Goal: Find contact information: Find contact information

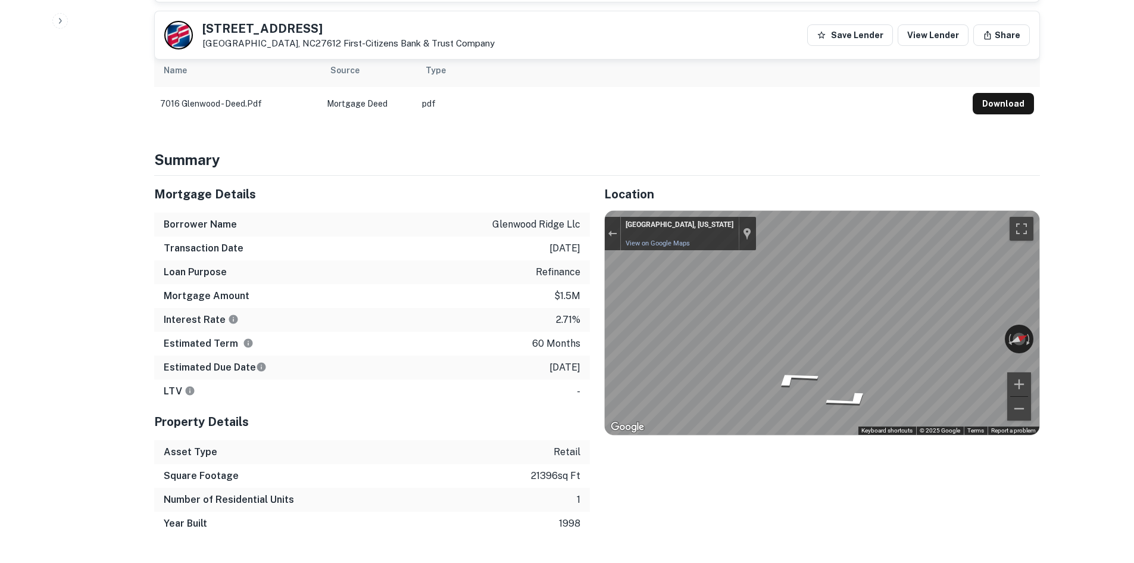
scroll to position [774, 0]
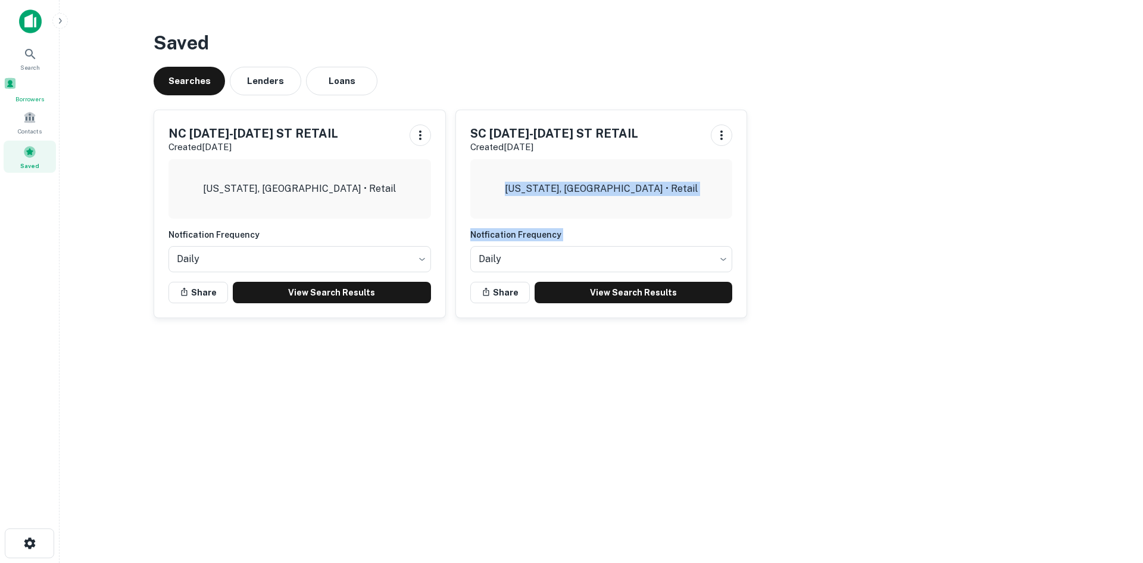
click at [43, 93] on div "Borrowers" at bounding box center [30, 90] width 52 height 27
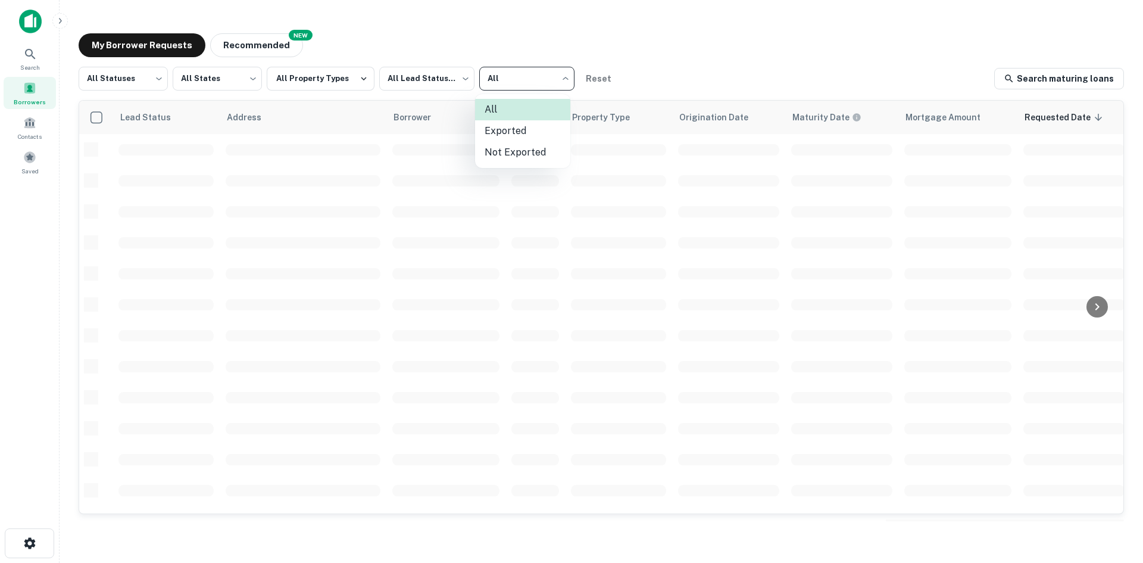
click at [490, 88] on div at bounding box center [571, 281] width 1143 height 563
click at [221, 92] on body "Search Borrowers Contacts Saved My Borrower Requests NEW Recommended All Status…" at bounding box center [571, 281] width 1143 height 563
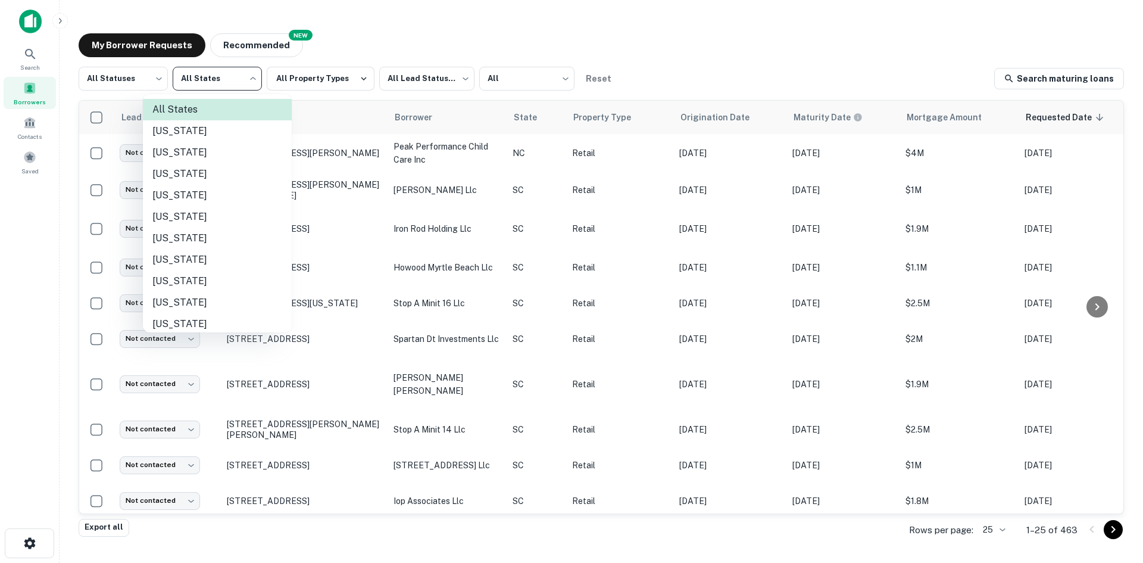
click at [133, 81] on div at bounding box center [571, 281] width 1143 height 563
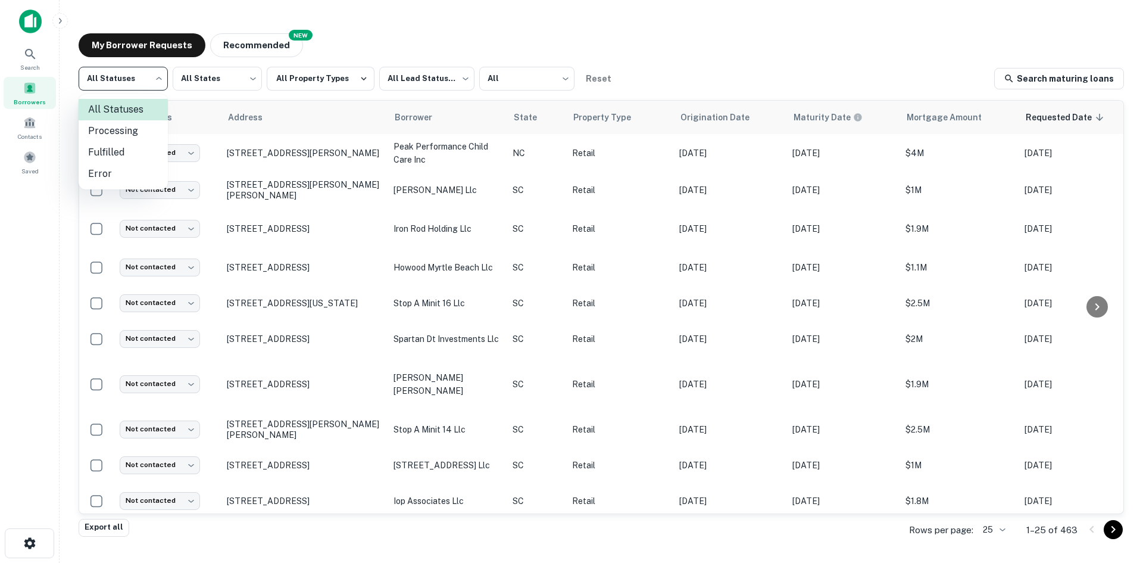
click at [133, 81] on body "Search Borrowers Contacts Saved My Borrower Requests NEW Recommended All Status…" at bounding box center [571, 281] width 1143 height 563
click at [136, 76] on div at bounding box center [571, 281] width 1143 height 563
click at [513, 81] on body "Search Borrowers Contacts Saved My Borrower Requests NEW Recommended All Status…" at bounding box center [571, 281] width 1143 height 563
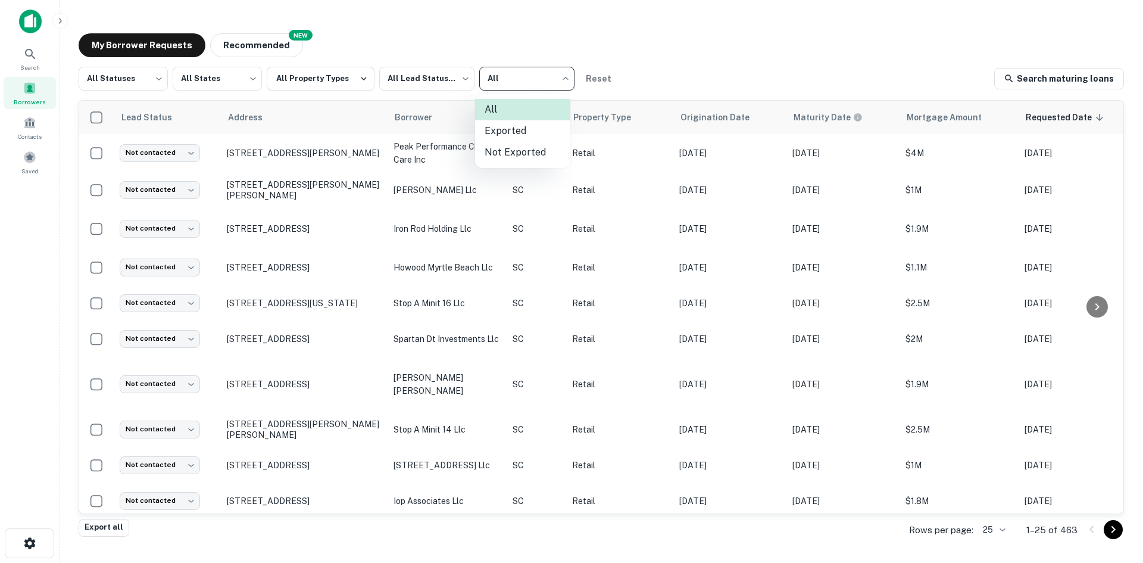
click at [446, 74] on div at bounding box center [571, 281] width 1143 height 563
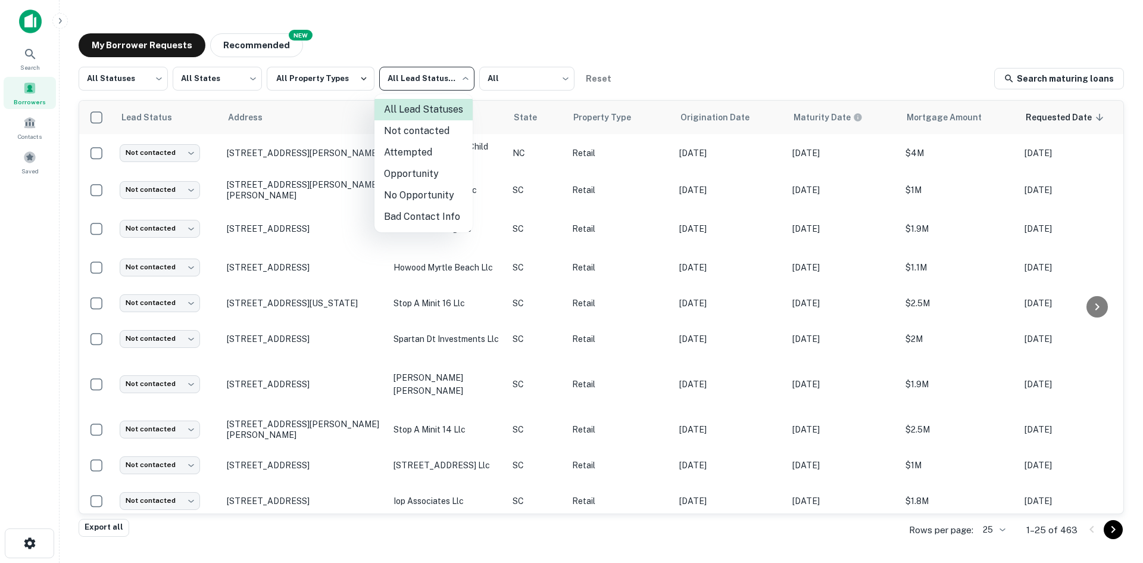
click at [435, 77] on body "Search Borrowers Contacts Saved My Borrower Requests NEW Recommended All Status…" at bounding box center [571, 281] width 1143 height 563
click at [423, 159] on li "Attempted" at bounding box center [423, 152] width 98 height 21
type input "*********"
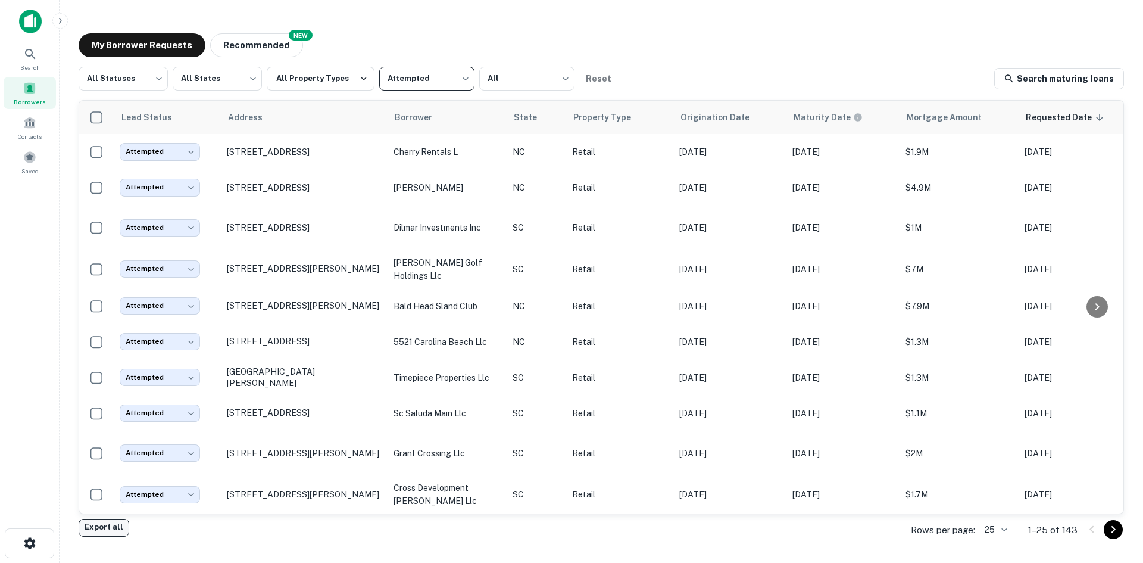
click at [93, 530] on button "Export all" at bounding box center [104, 528] width 51 height 18
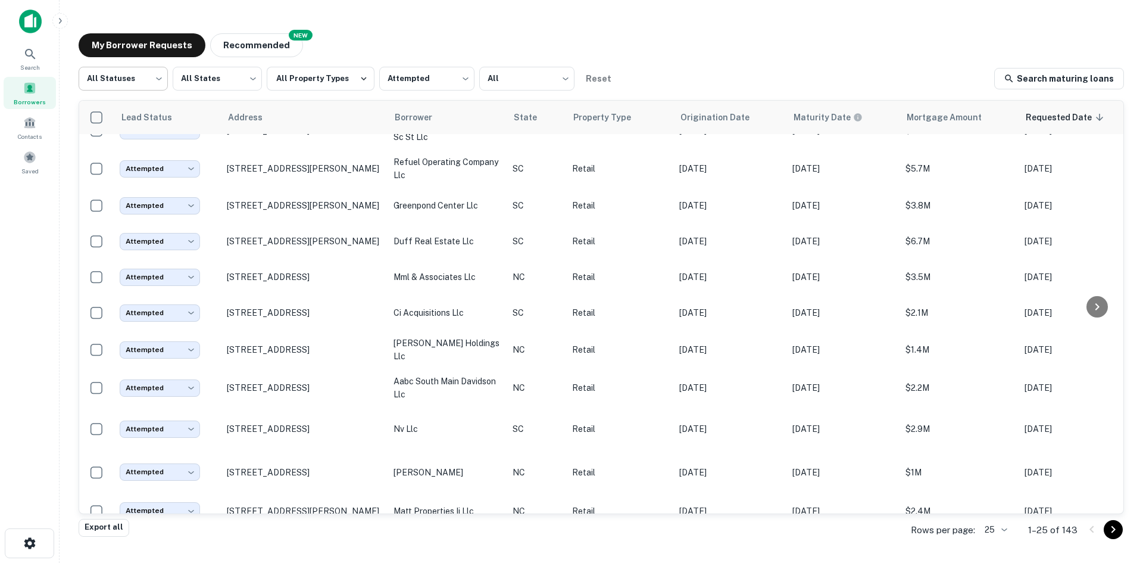
scroll to position [407, 0]
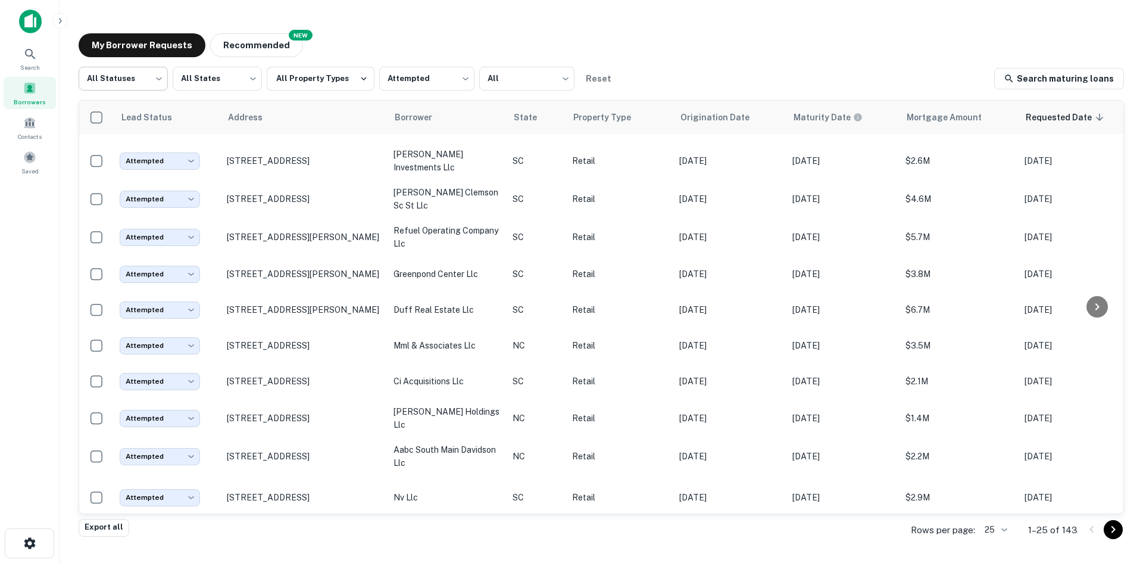
click at [157, 80] on body "Search Borrowers Contacts Saved My Borrower Requests NEW Recommended All Status…" at bounding box center [571, 281] width 1143 height 563
click at [127, 149] on li "Fulfilled" at bounding box center [123, 152] width 89 height 21
type input "*********"
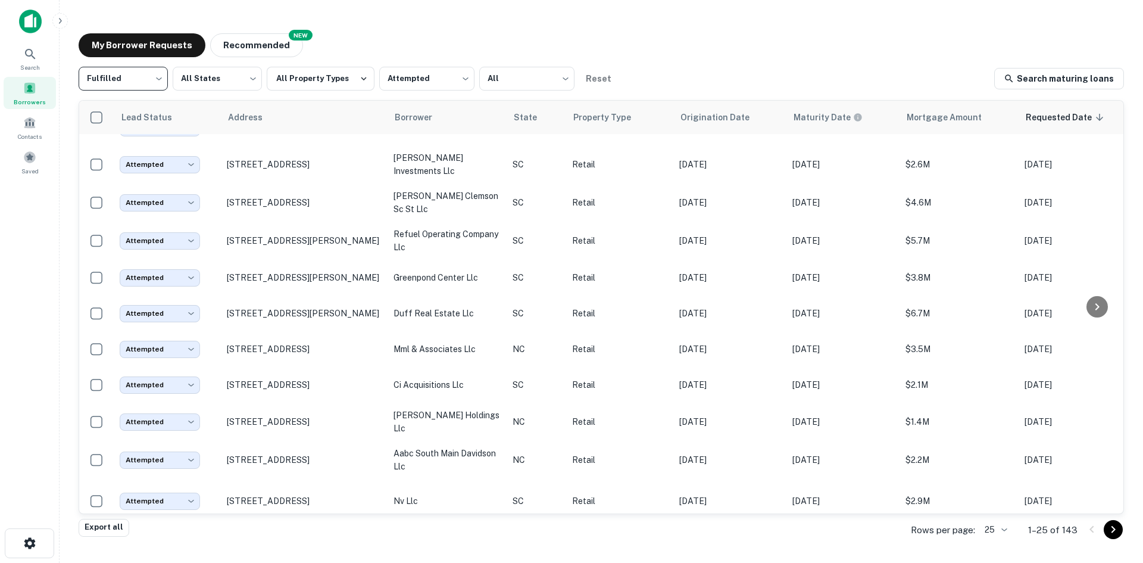
scroll to position [407, 0]
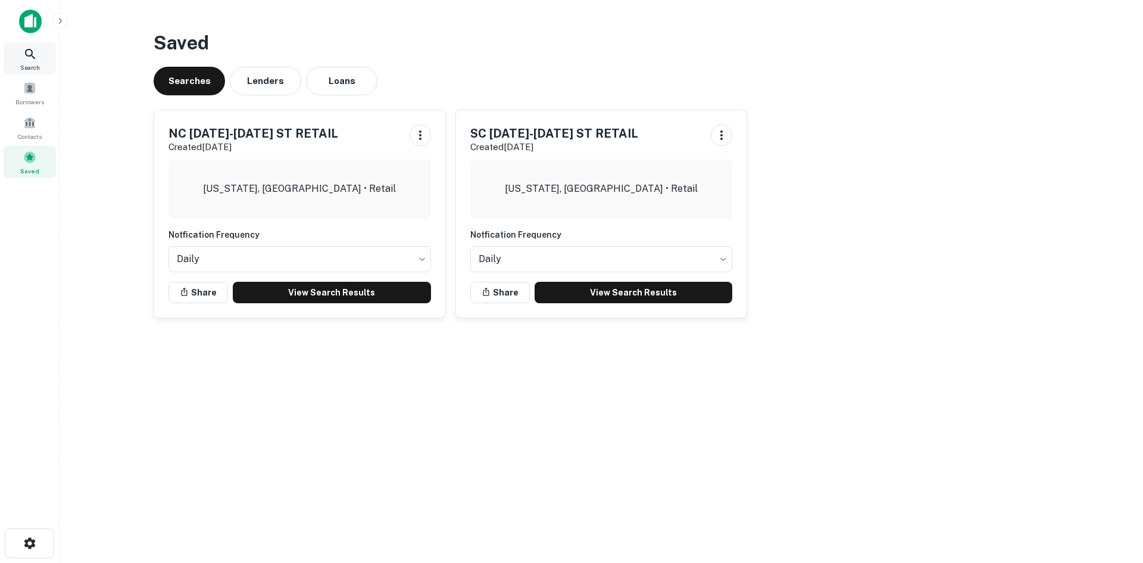
click at [36, 63] on span "Search" at bounding box center [30, 68] width 20 height 10
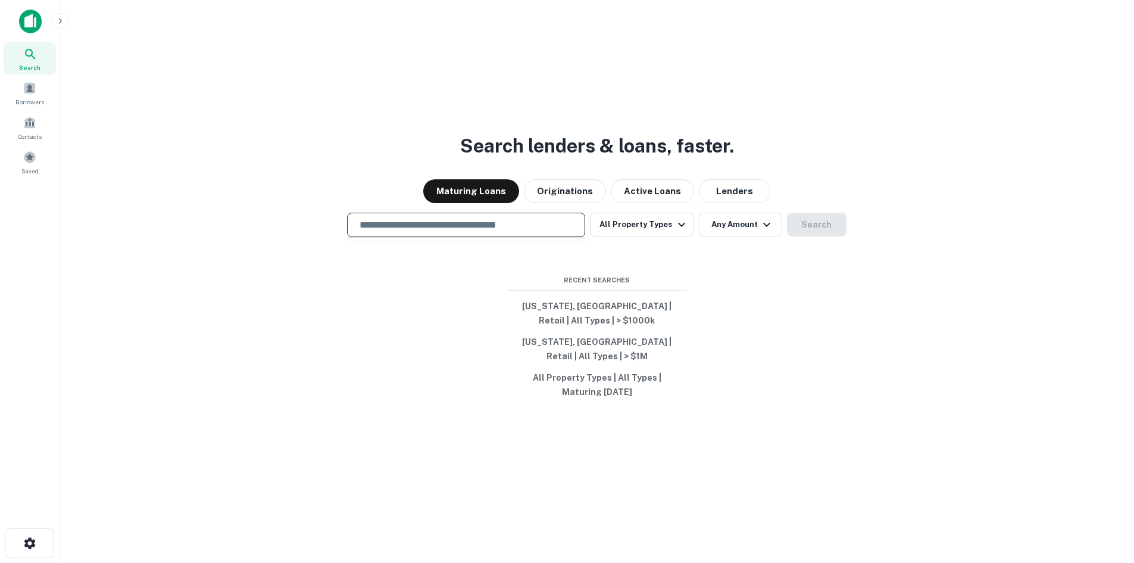
type input "**********"
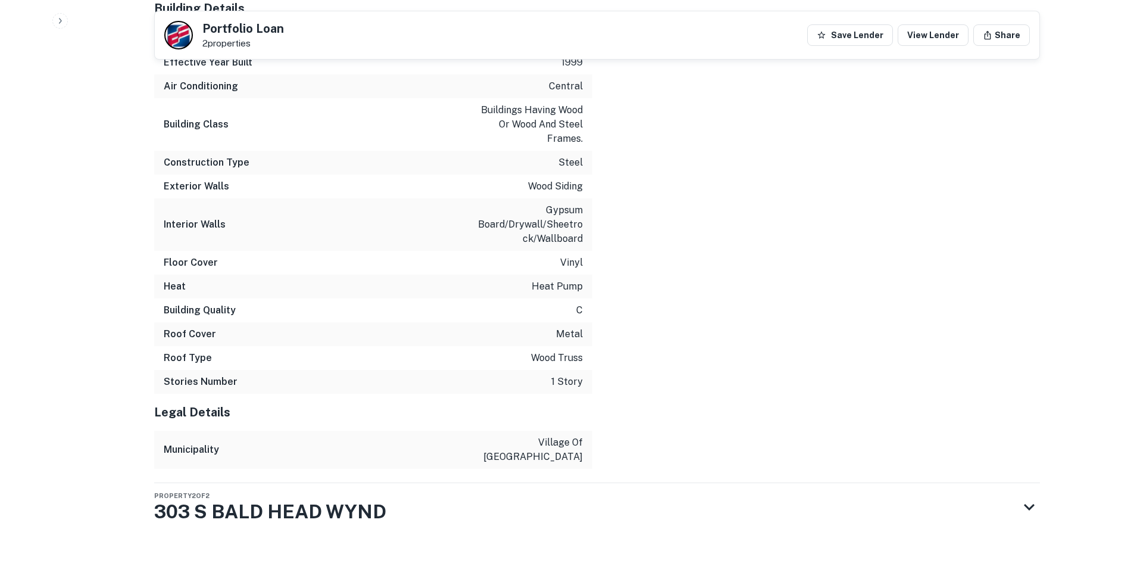
scroll to position [1872, 0]
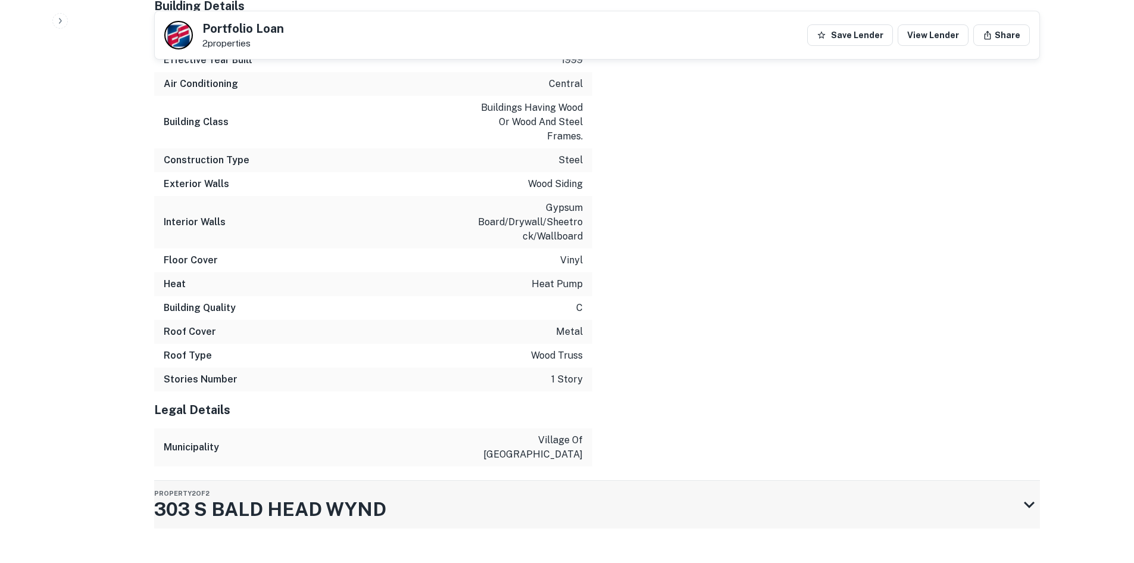
click at [373, 495] on h3 "303 S BALD HEAD WYND" at bounding box center [270, 509] width 232 height 29
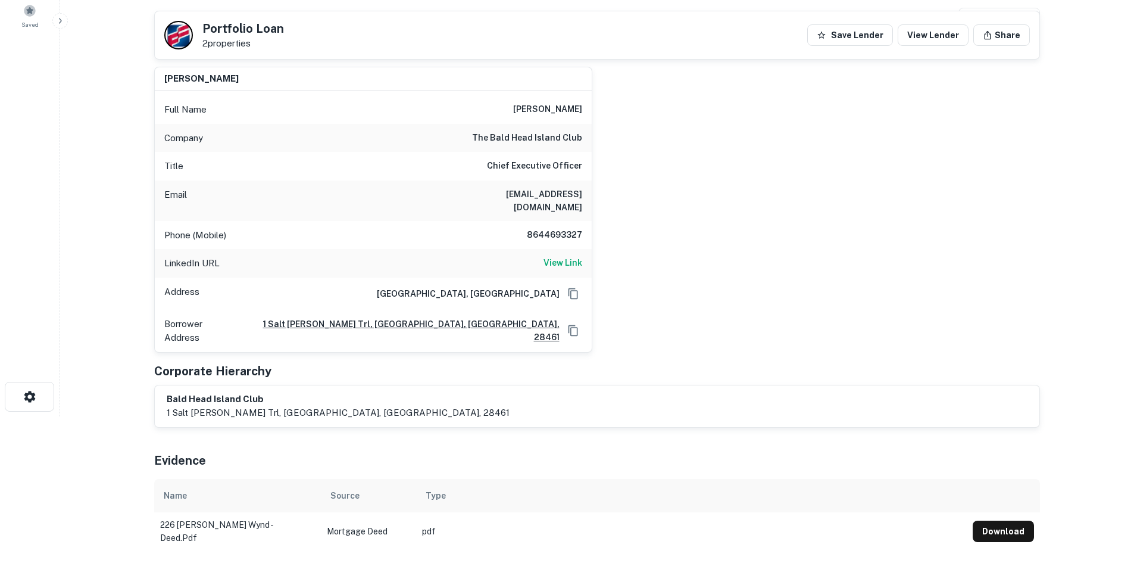
scroll to position [146, 0]
click at [566, 259] on div "LinkedIn URL View Link" at bounding box center [373, 263] width 437 height 29
click at [571, 257] on h6 "View Link" at bounding box center [563, 263] width 39 height 13
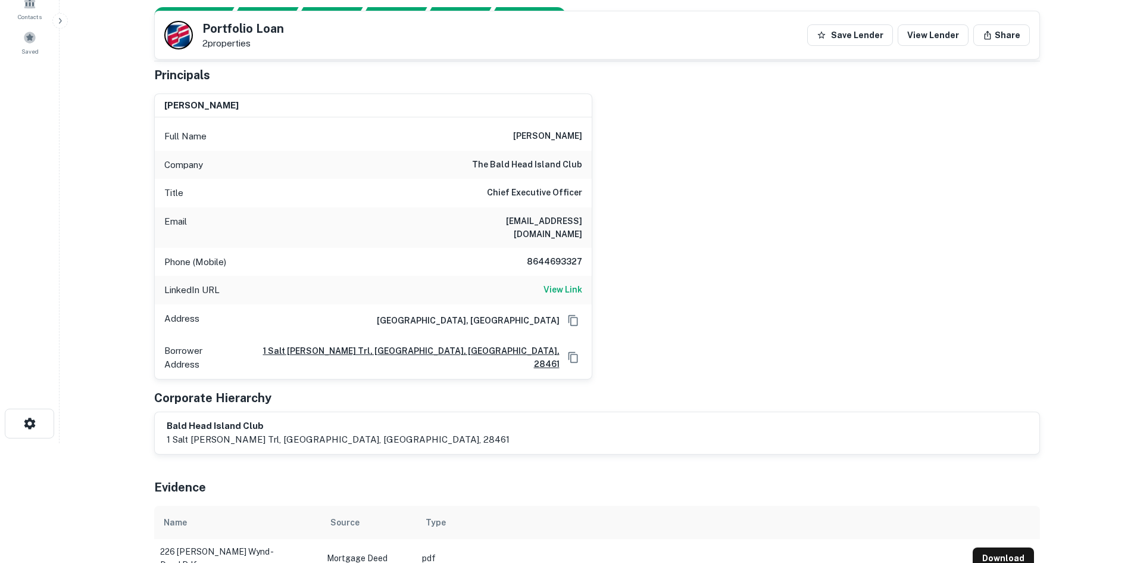
scroll to position [119, 0]
drag, startPoint x: 491, startPoint y: 215, endPoint x: 607, endPoint y: 221, distance: 115.7
click at [607, 221] on div "david sawyer Full Name david sawyer Company the bald head island club Title Chi…" at bounding box center [592, 232] width 895 height 295
copy h6 "dsawyer@bhiclub.net"
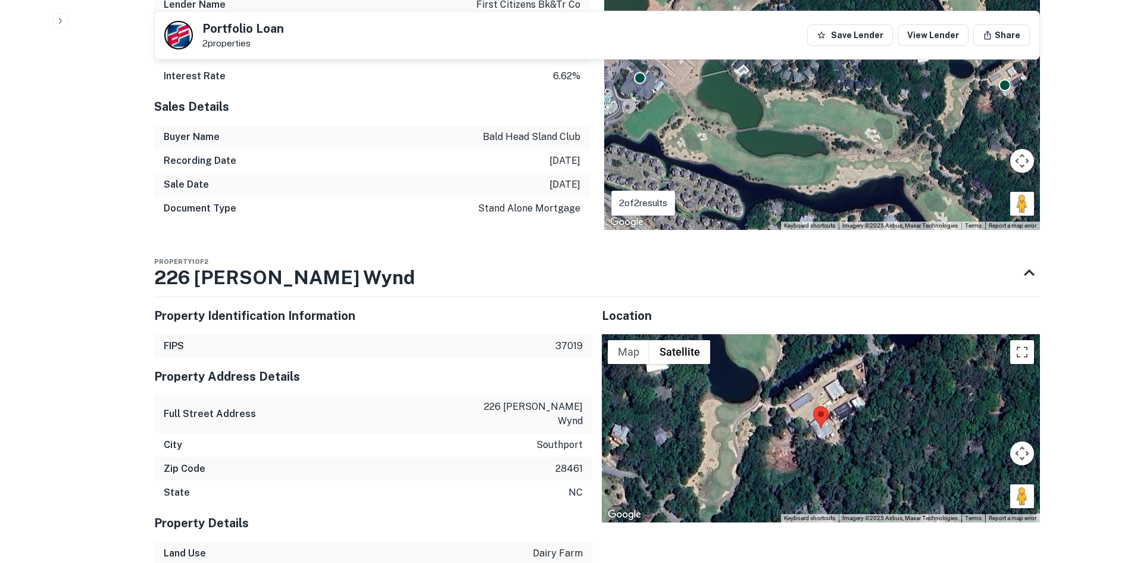
scroll to position [1041, 0]
drag, startPoint x: 1017, startPoint y: 466, endPoint x: 972, endPoint y: 423, distance: 62.8
click at [976, 427] on div "To activate drag with keyboard, press Alt + Enter. Once in keyboard drag state,…" at bounding box center [821, 427] width 438 height 188
drag, startPoint x: 148, startPoint y: 248, endPoint x: 260, endPoint y: 247, distance: 111.3
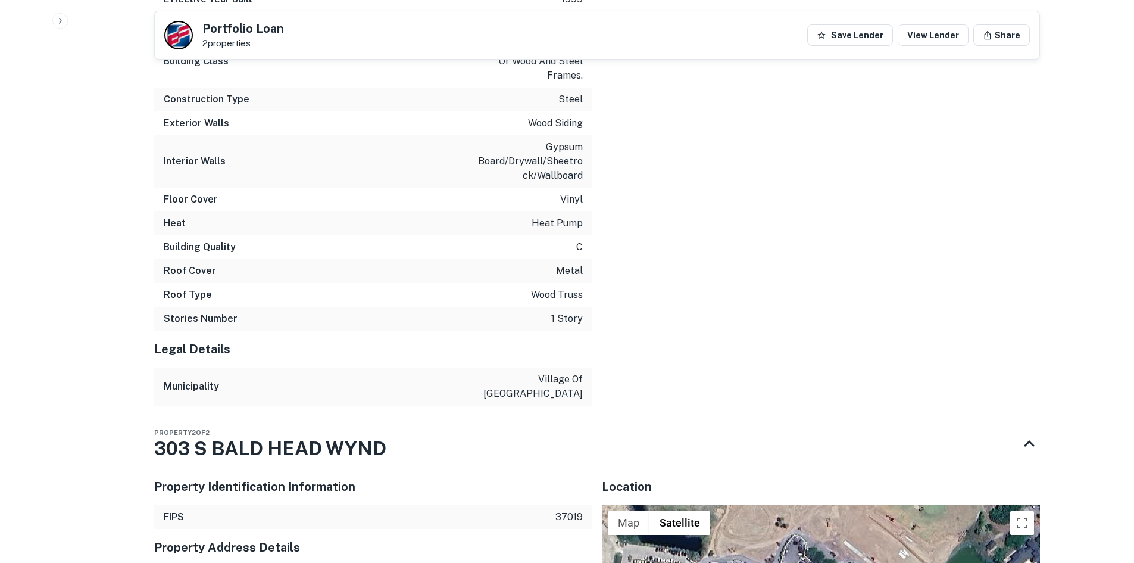
scroll to position [2172, 0]
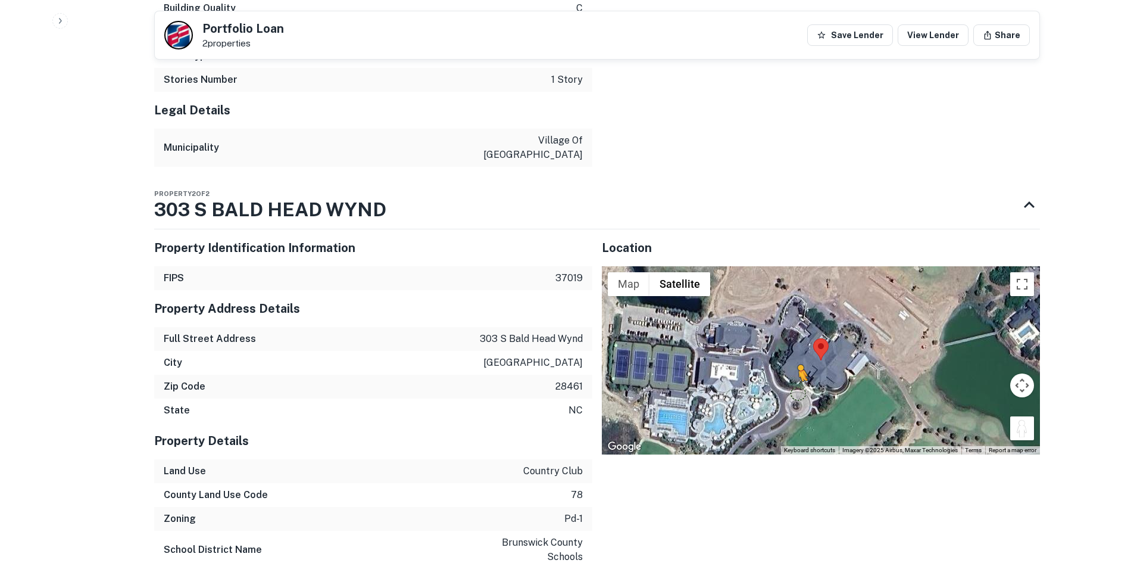
drag, startPoint x: 1020, startPoint y: 408, endPoint x: 794, endPoint y: 373, distance: 229.6
click at [794, 373] on div "To activate drag with keyboard, press Alt + Enter. Once in keyboard drag state,…" at bounding box center [821, 360] width 438 height 188
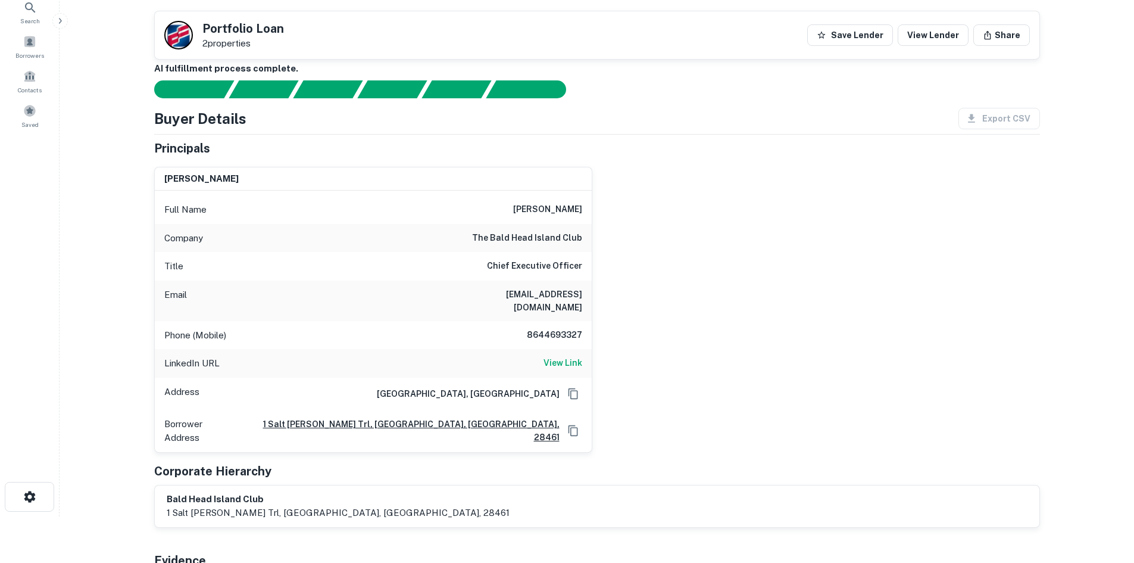
scroll to position [0, 0]
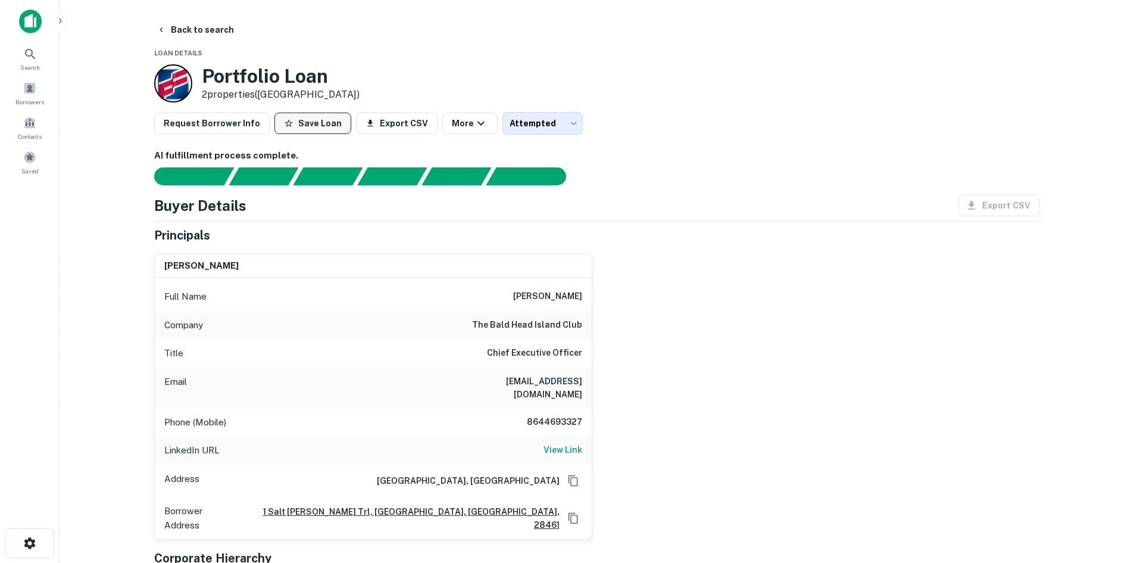
click at [286, 130] on button "Save Loan" at bounding box center [312, 123] width 77 height 21
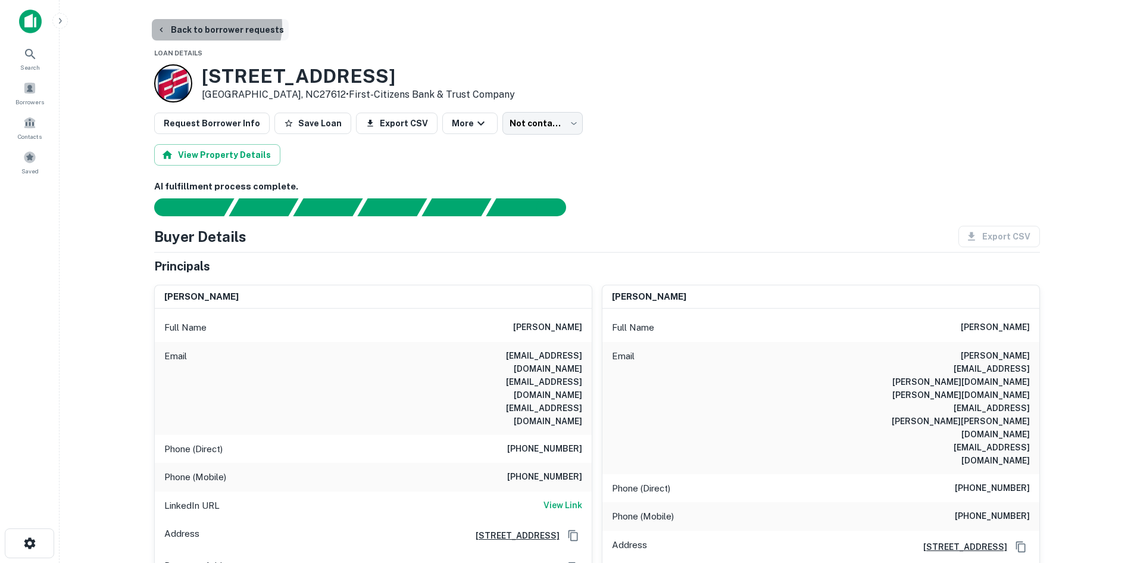
click at [214, 26] on button "Back to borrower requests" at bounding box center [220, 29] width 137 height 21
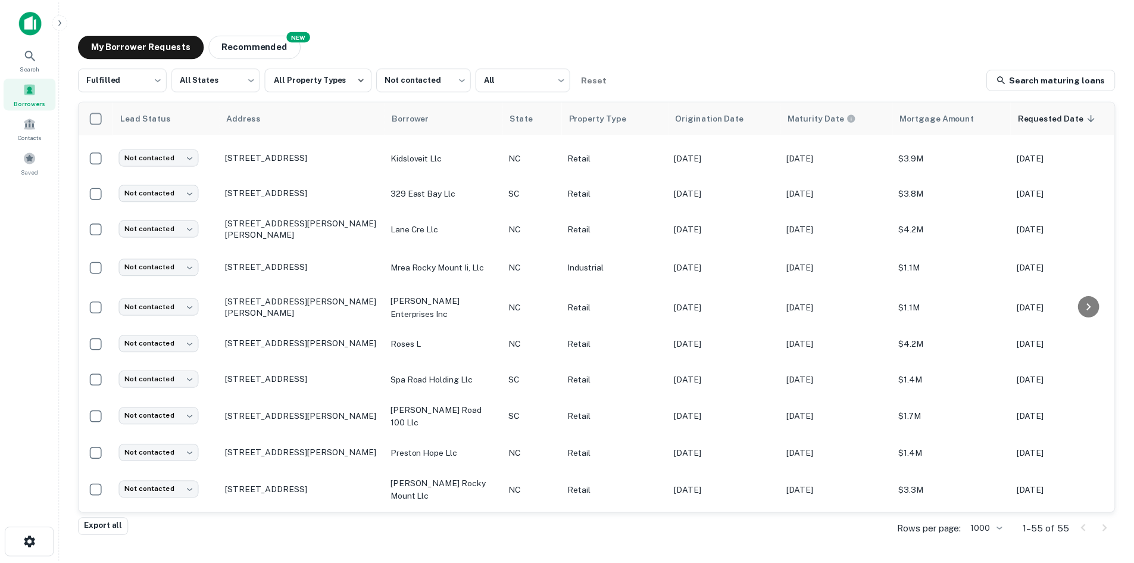
scroll to position [939, 0]
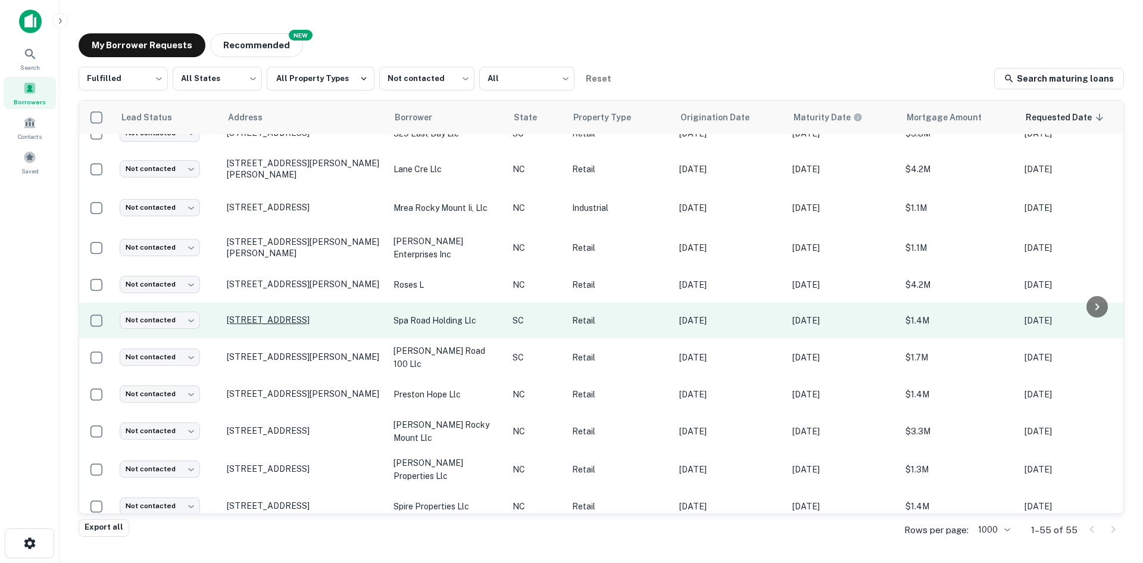
click at [340, 325] on p "7283 Spa Rd North Charleston, SC29418" at bounding box center [304, 319] width 155 height 11
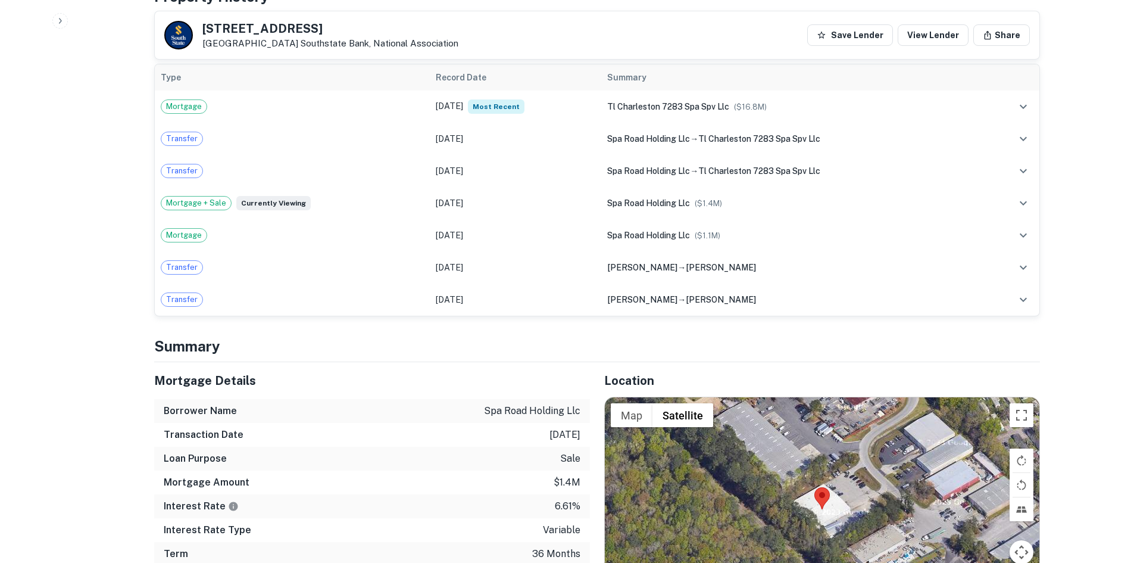
scroll to position [893, 0]
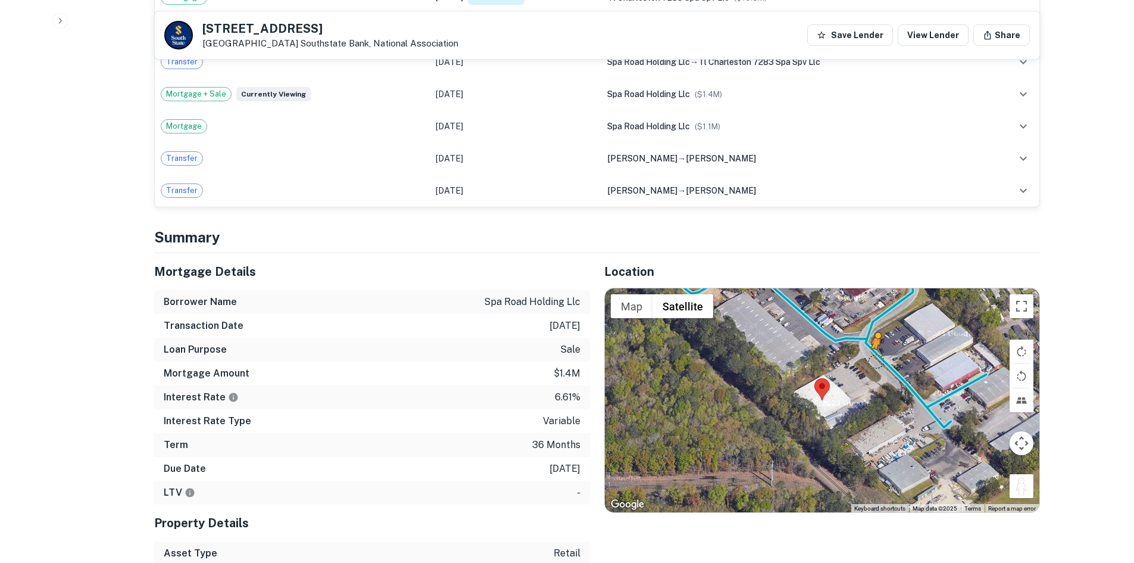
drag, startPoint x: 1017, startPoint y: 476, endPoint x: 876, endPoint y: 345, distance: 192.5
click at [876, 345] on div "To activate drag with keyboard, press Alt + Enter. Once in keyboard drag state,…" at bounding box center [822, 400] width 435 height 224
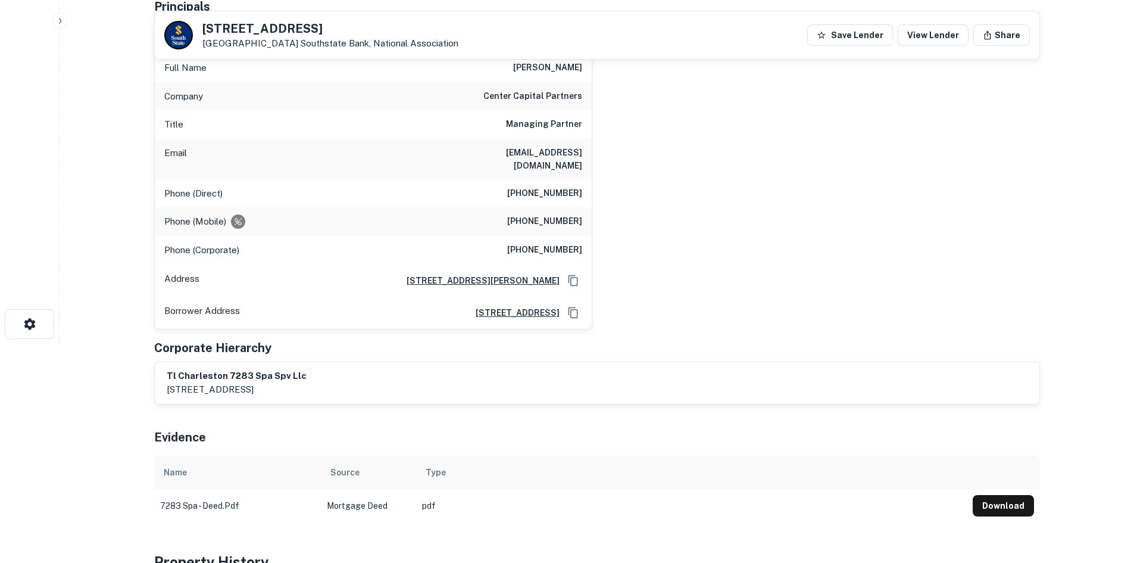
scroll to position [119, 0]
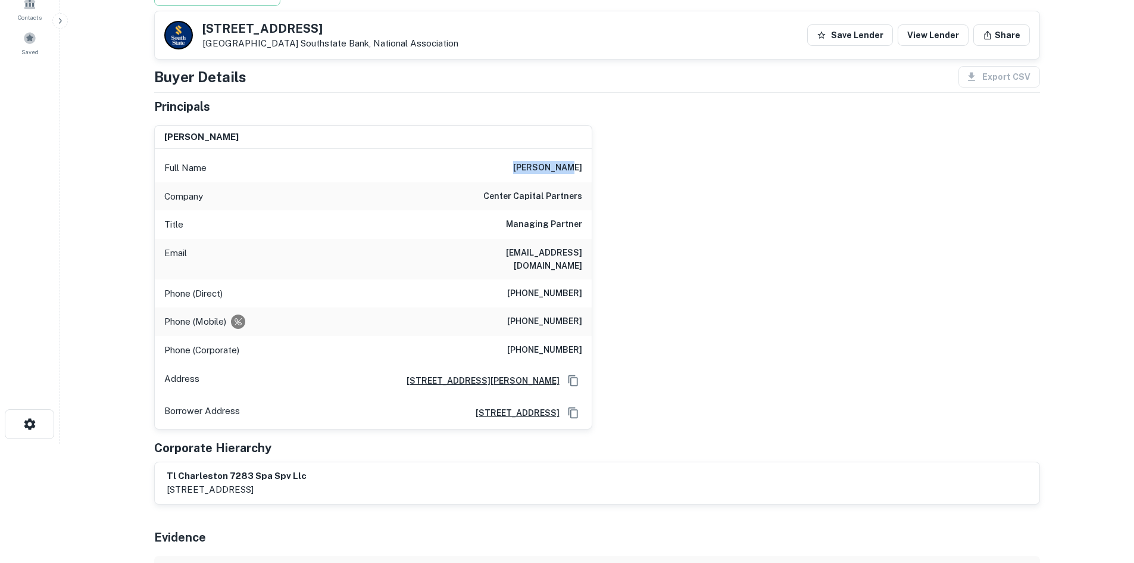
drag, startPoint x: 536, startPoint y: 170, endPoint x: 595, endPoint y: 164, distance: 59.2
click at [595, 164] on div "alex valner Full Name alex valner Company center capital partners Title Managin…" at bounding box center [592, 272] width 895 height 314
copy h6 "alex valner"
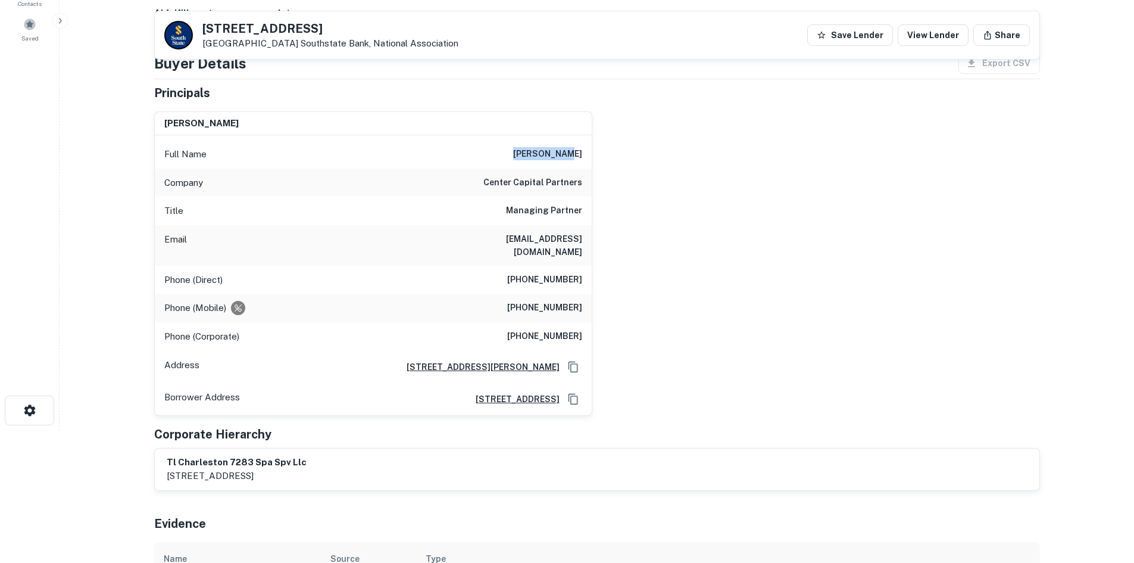
scroll to position [43, 0]
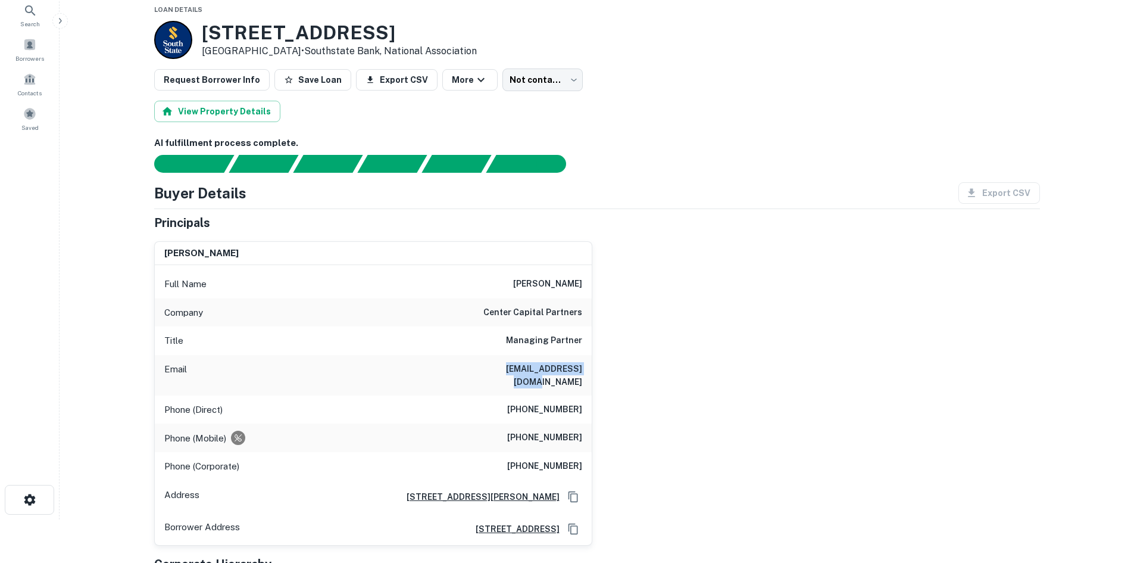
drag, startPoint x: 490, startPoint y: 366, endPoint x: 610, endPoint y: 358, distance: 119.9
click at [610, 358] on div "alex valner Full Name alex valner Company center capital partners Title Managin…" at bounding box center [592, 389] width 895 height 314
copy h6 "avalner@centercp.com"
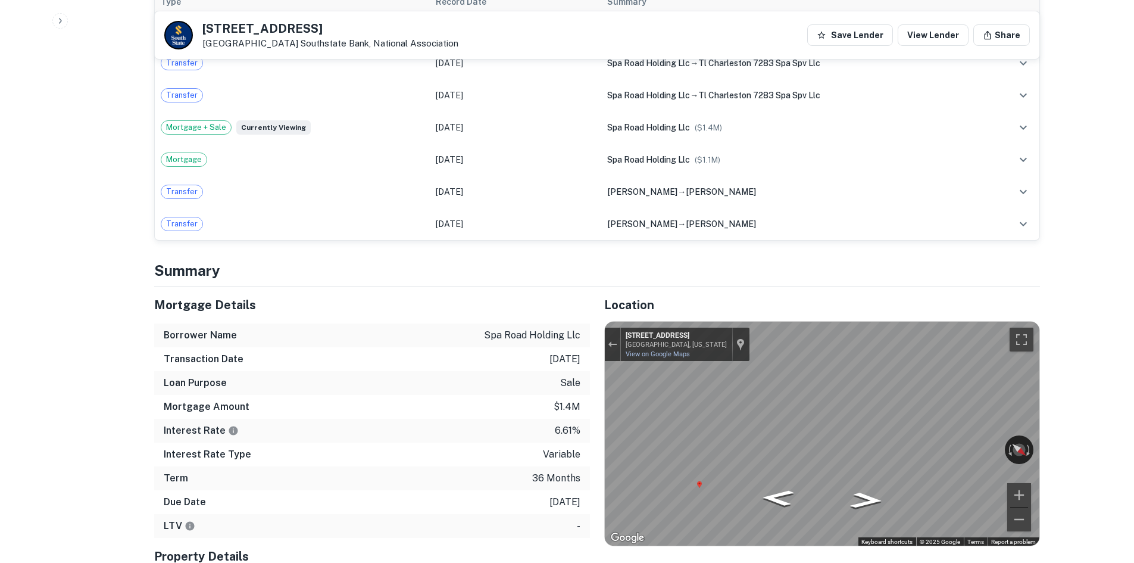
scroll to position [774, 0]
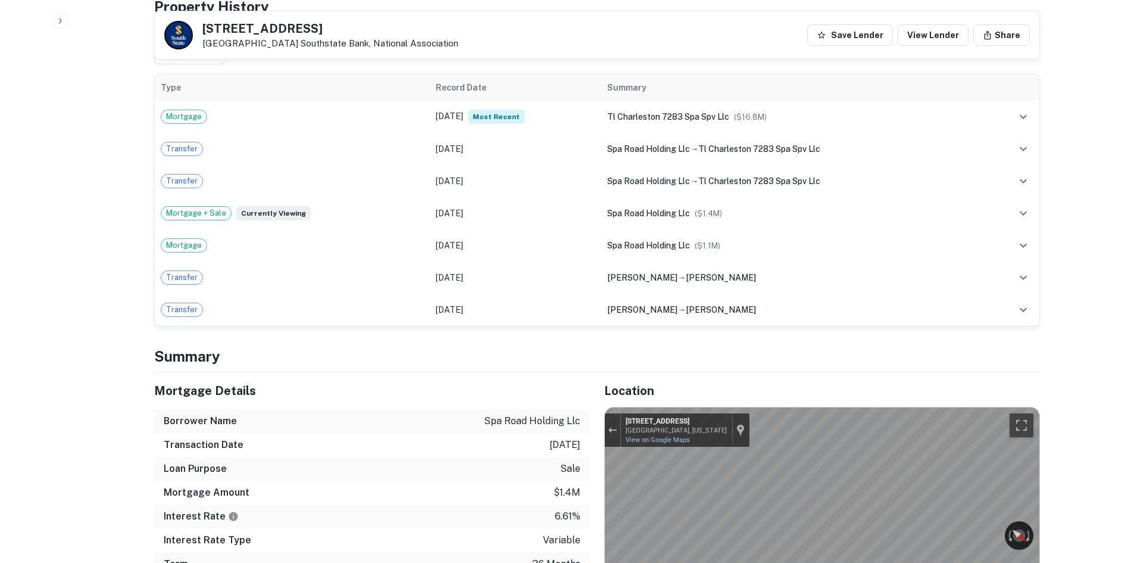
drag, startPoint x: 203, startPoint y: 28, endPoint x: 315, endPoint y: 40, distance: 112.6
click at [315, 40] on div "7283 Spa Rd North Charleston, SC29418 Southstate Bank, National Association" at bounding box center [330, 36] width 256 height 26
copy div "7283 Spa Rd North Charleston, SC29418"
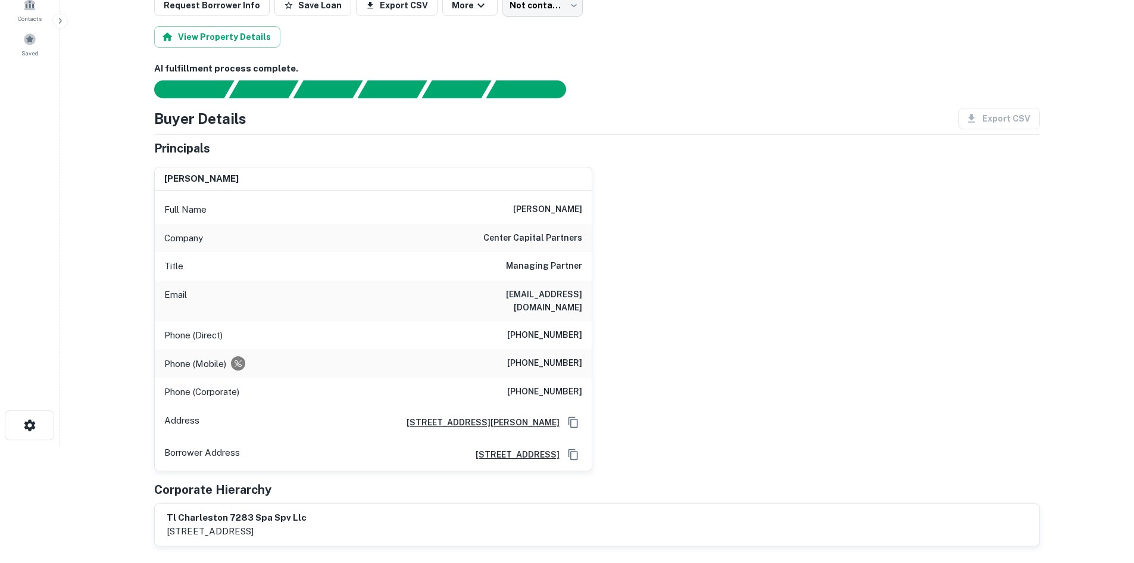
scroll to position [119, 0]
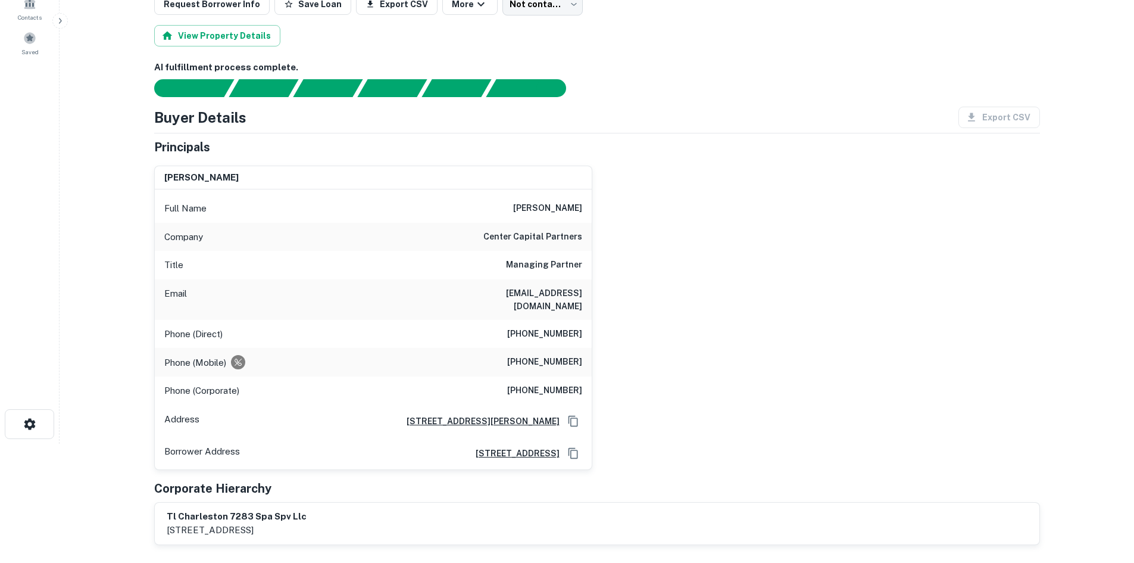
click at [479, 334] on div "Phone (Direct) (310) 734-2802" at bounding box center [373, 334] width 437 height 29
drag, startPoint x: 470, startPoint y: 296, endPoint x: 597, endPoint y: 291, distance: 126.3
click at [597, 291] on div "alex valner Full Name alex valner Company center capital partners Title Managin…" at bounding box center [592, 313] width 895 height 314
copy h6 "avalner@centercp.com"
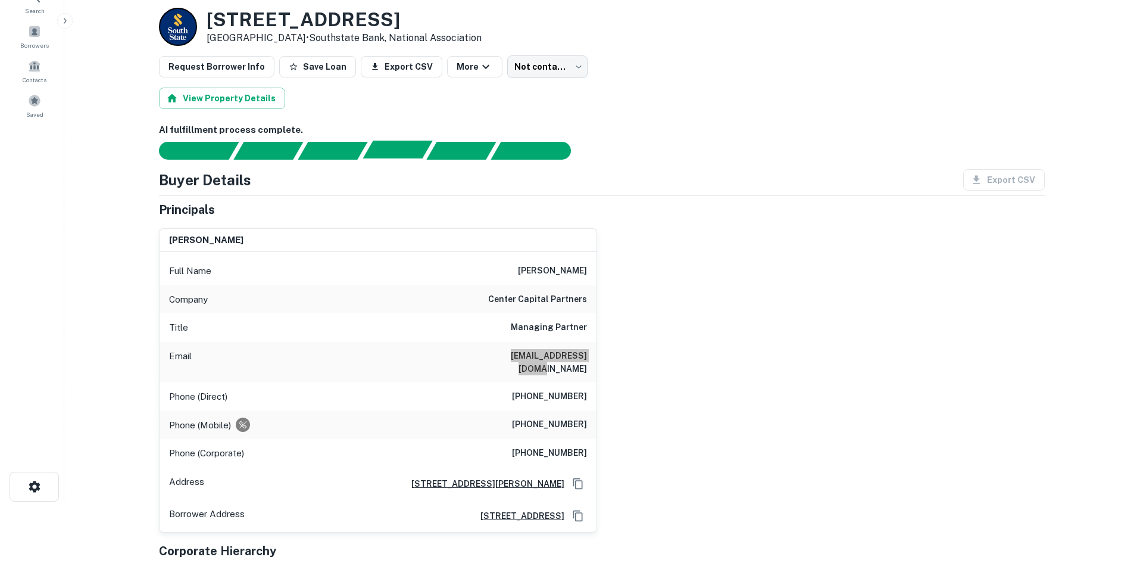
scroll to position [0, 0]
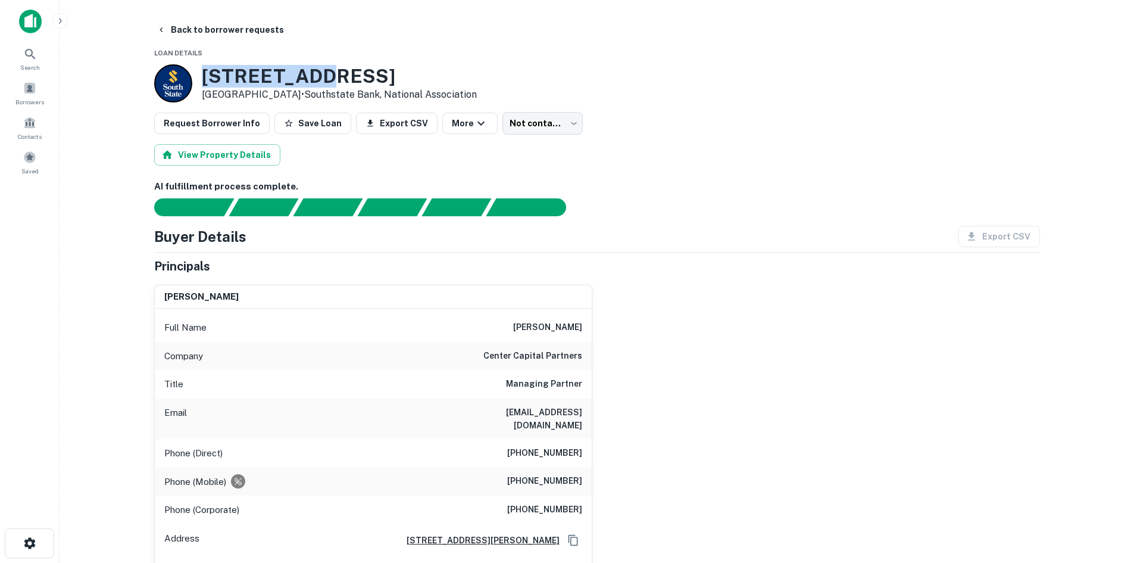
drag, startPoint x: 204, startPoint y: 73, endPoint x: 496, endPoint y: 70, distance: 291.7
click at [477, 70] on h3 "7283 Spa Rd" at bounding box center [339, 76] width 275 height 23
copy h3 "7283 Spa Rd"
click at [519, 121] on body "Search Borrowers Contacts Saved Back to borrower requests Loan Details 7283 Spa…" at bounding box center [567, 281] width 1134 height 563
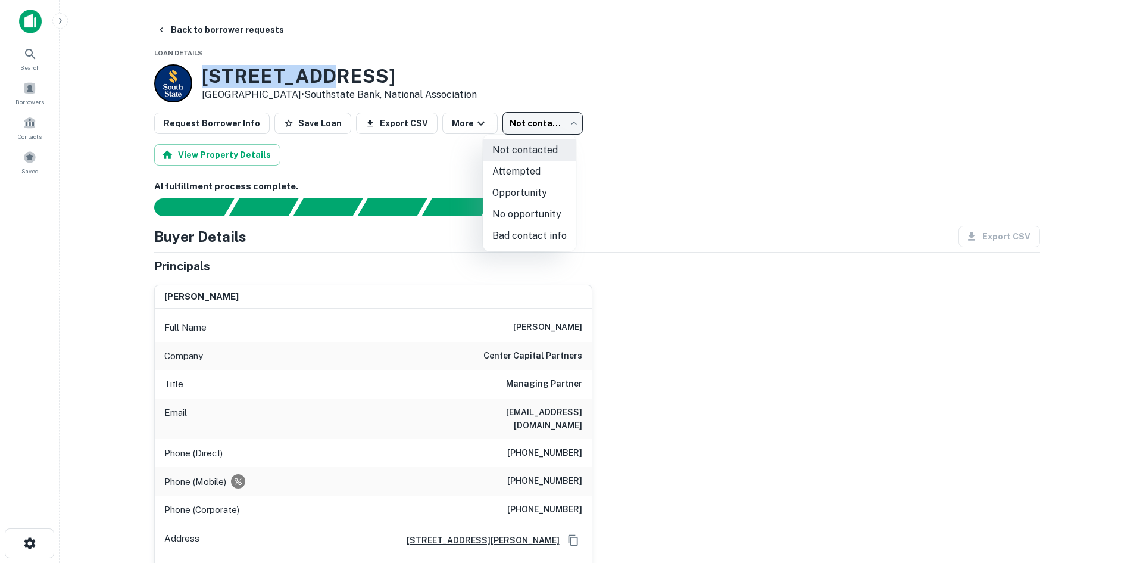
click at [530, 174] on li "Attempted" at bounding box center [529, 171] width 93 height 21
type input "*********"
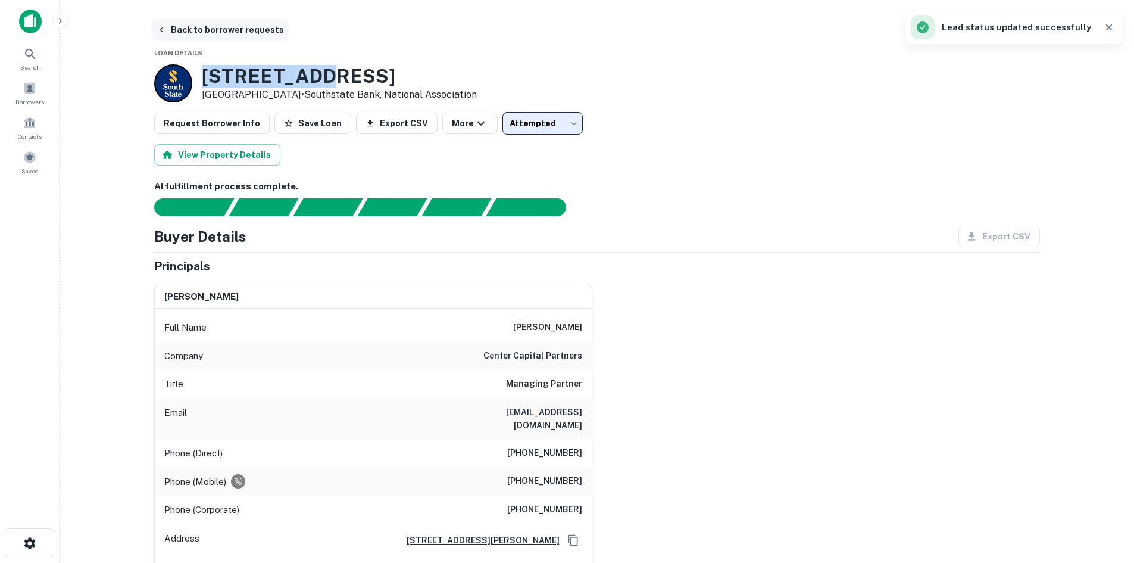
click at [177, 30] on button "Back to borrower requests" at bounding box center [220, 29] width 137 height 21
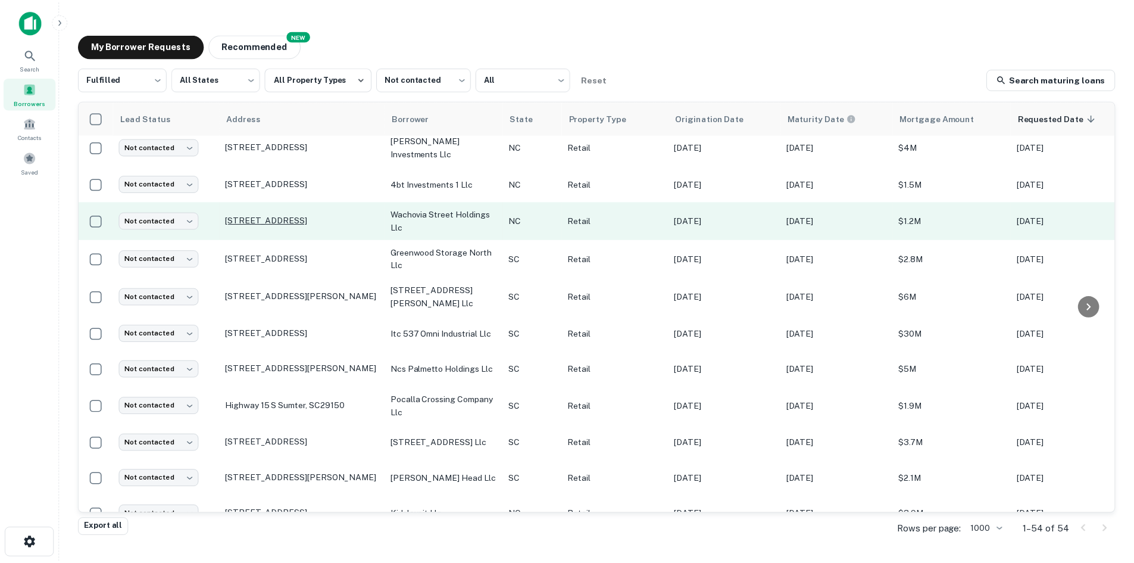
scroll to position [642, 0]
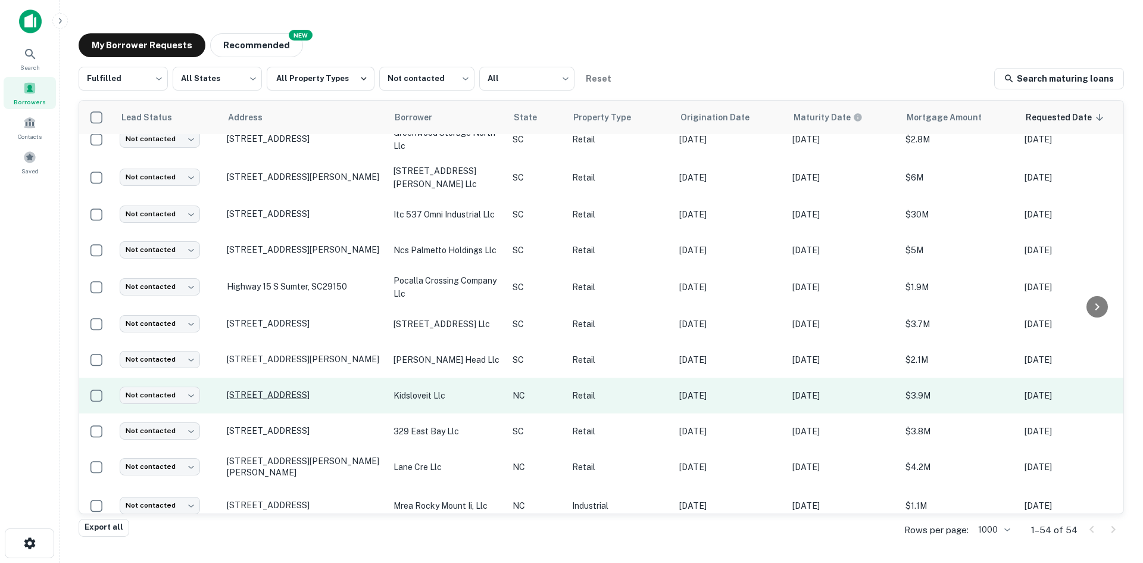
click at [247, 400] on p "945 Gateway Commons Cir Wake Forest, NC27587" at bounding box center [304, 394] width 155 height 11
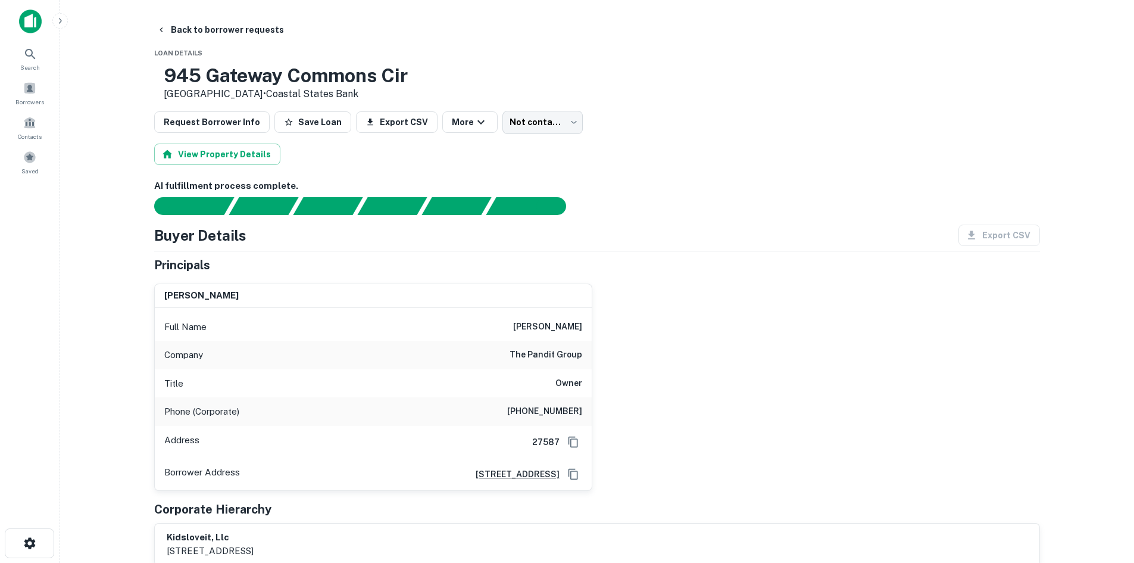
drag, startPoint x: 202, startPoint y: 74, endPoint x: 308, endPoint y: 94, distance: 107.9
click at [308, 94] on div "945 Gateway Commons Cir Wake Forest, NC27587 • Coastal States Bank" at bounding box center [286, 82] width 244 height 37
copy div "945 Gateway Commons Cir Wake Forest, NC27587 •"
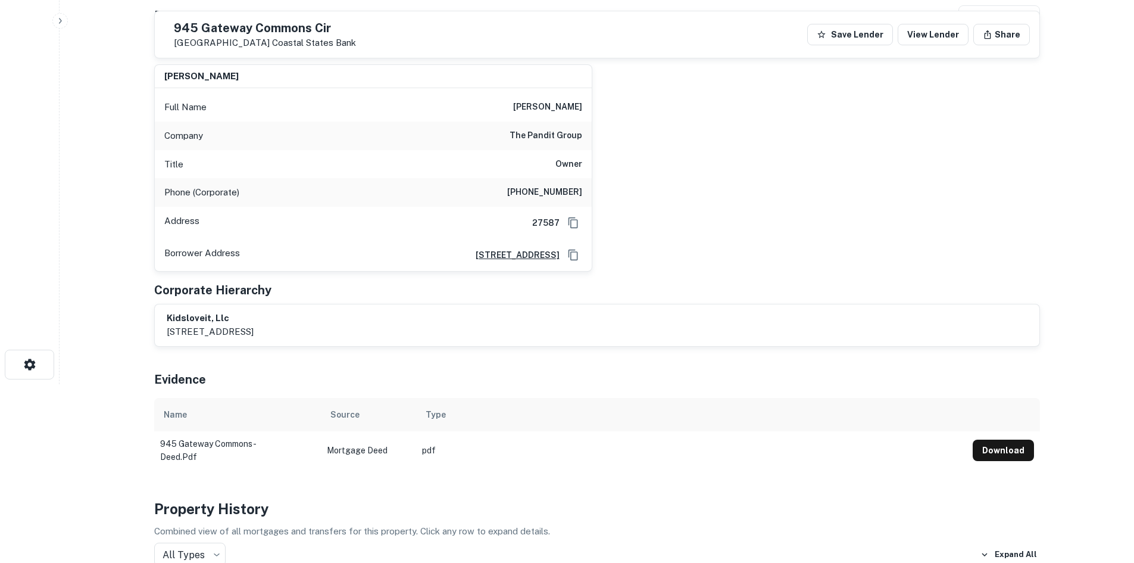
scroll to position [60, 0]
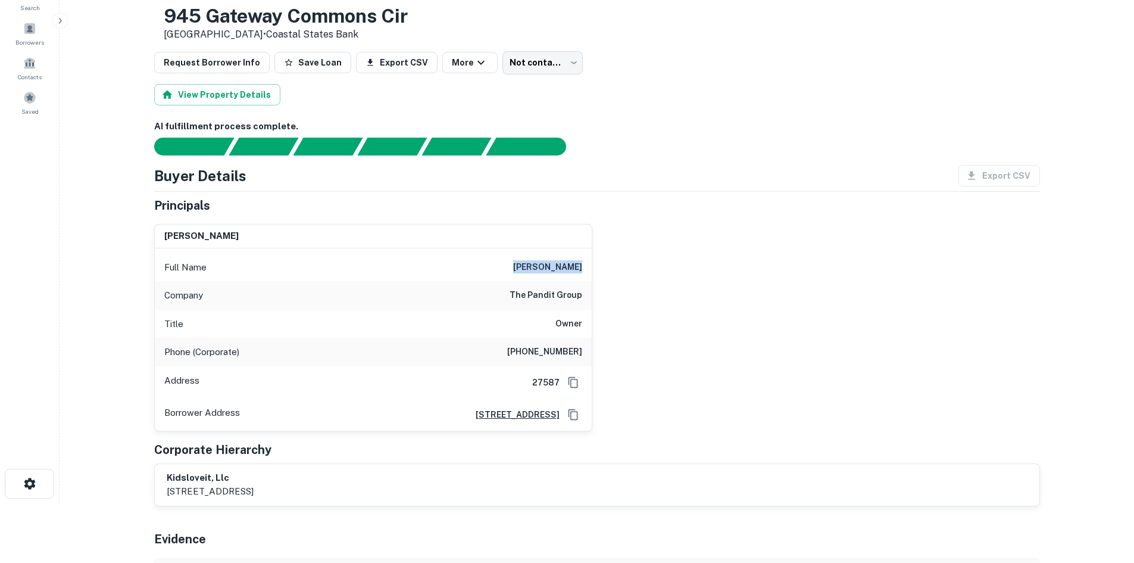
drag, startPoint x: 523, startPoint y: 271, endPoint x: 592, endPoint y: 264, distance: 70.0
click at [592, 264] on div "sanjay sharma Full Name sanjay sharma Company the pandit group Title Owner Phon…" at bounding box center [592, 322] width 895 height 217
copy h6 "sanjay sharma"
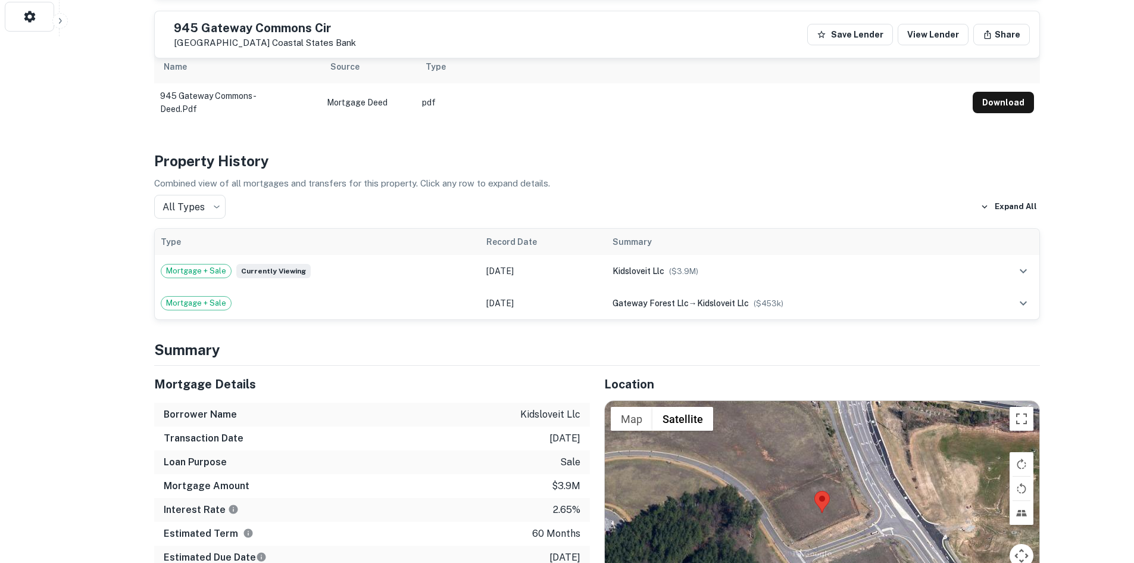
scroll to position [655, 0]
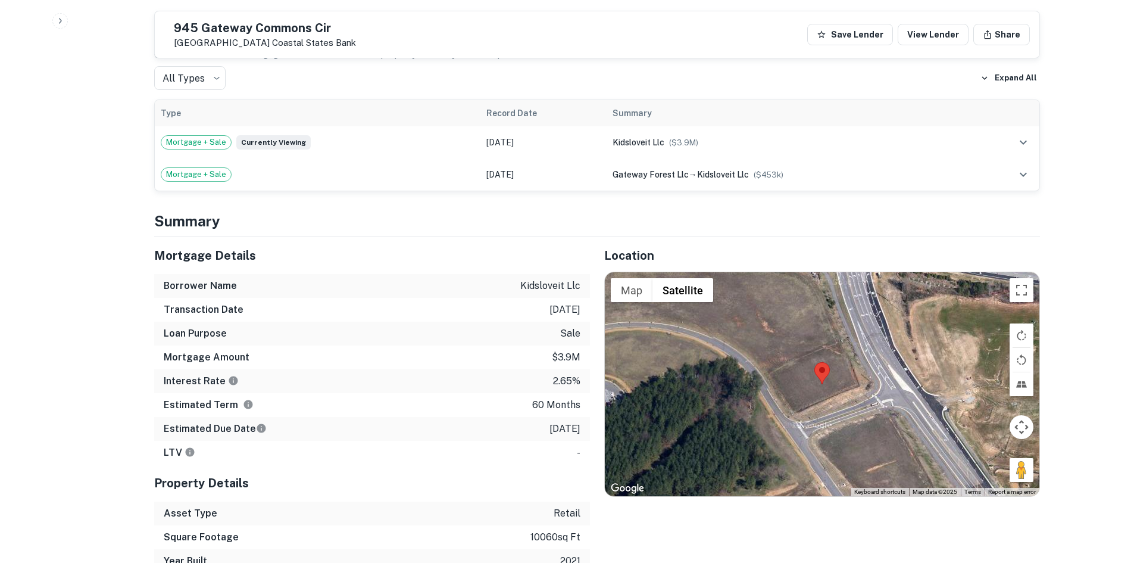
drag, startPoint x: 203, startPoint y: 29, endPoint x: 296, endPoint y: 39, distance: 94.0
click at [296, 39] on div "945 Gateway Commons Cir Wake Forest, NC27587 Coastal States Bank" at bounding box center [265, 35] width 182 height 26
copy div "945 Gateway Commons Cir Wake Forest, NC27587"
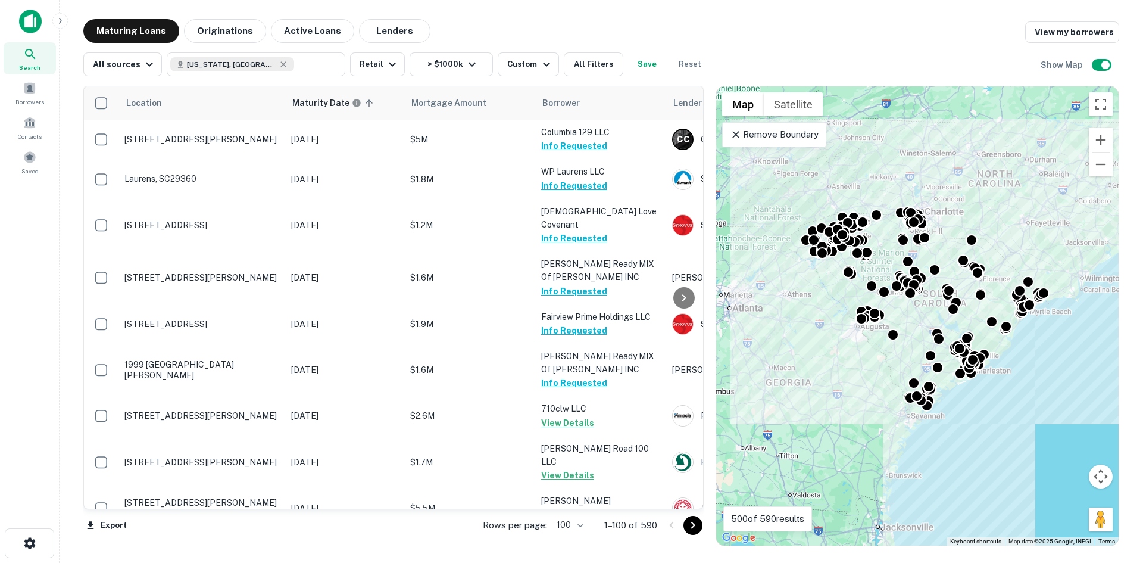
scroll to position [580, 0]
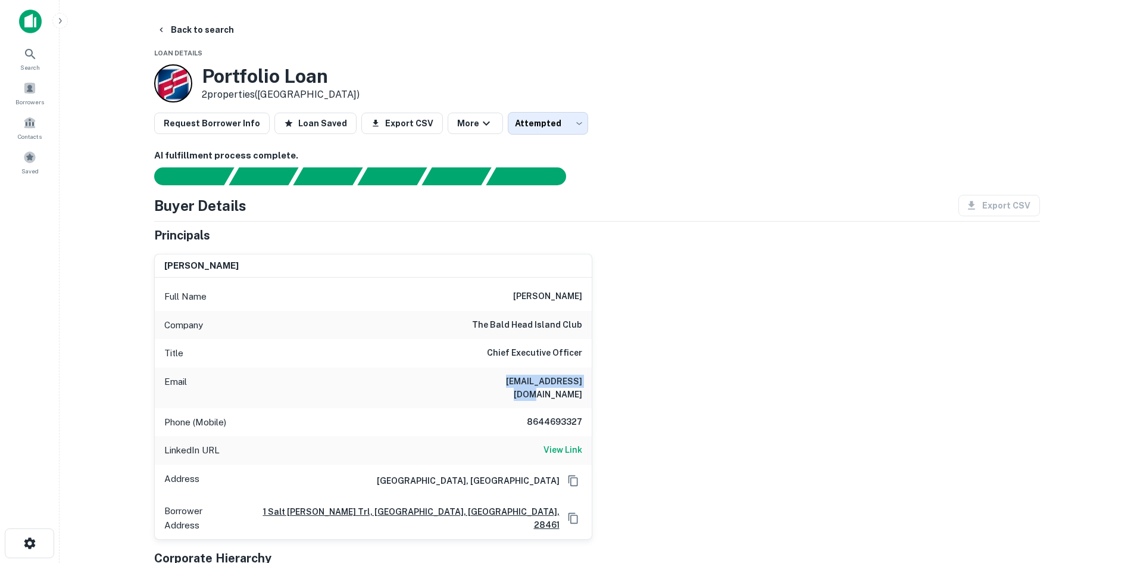
drag, startPoint x: 492, startPoint y: 377, endPoint x: 584, endPoint y: 391, distance: 92.7
click at [584, 391] on div "Email dsawyer@bhiclub.net" at bounding box center [373, 387] width 437 height 40
copy h6 "dsawyer@bhiclub.net"
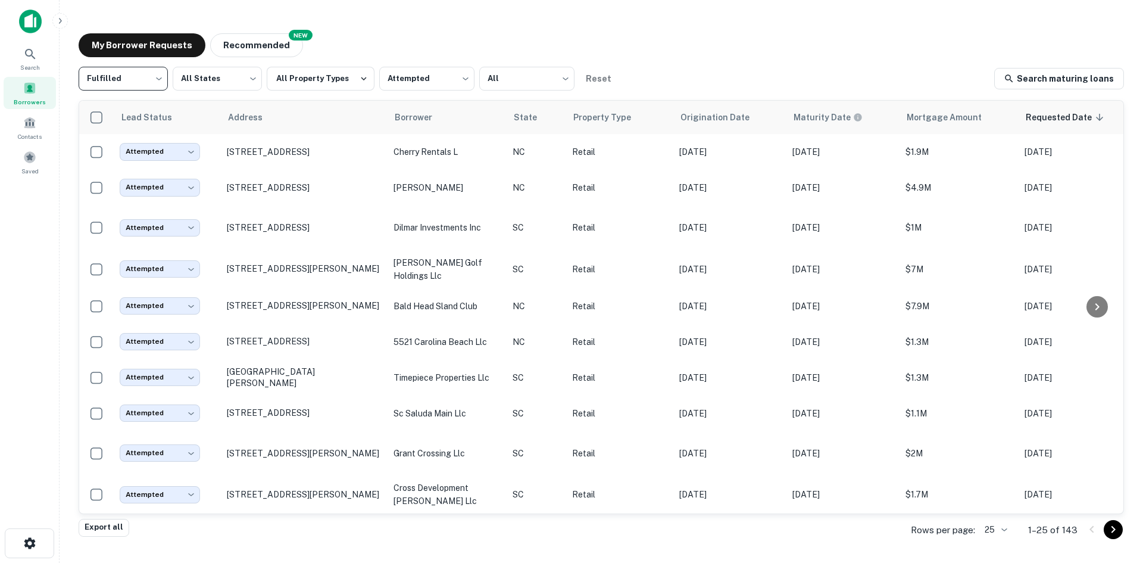
scroll to position [407, 0]
